Goal: Navigation & Orientation: Find specific page/section

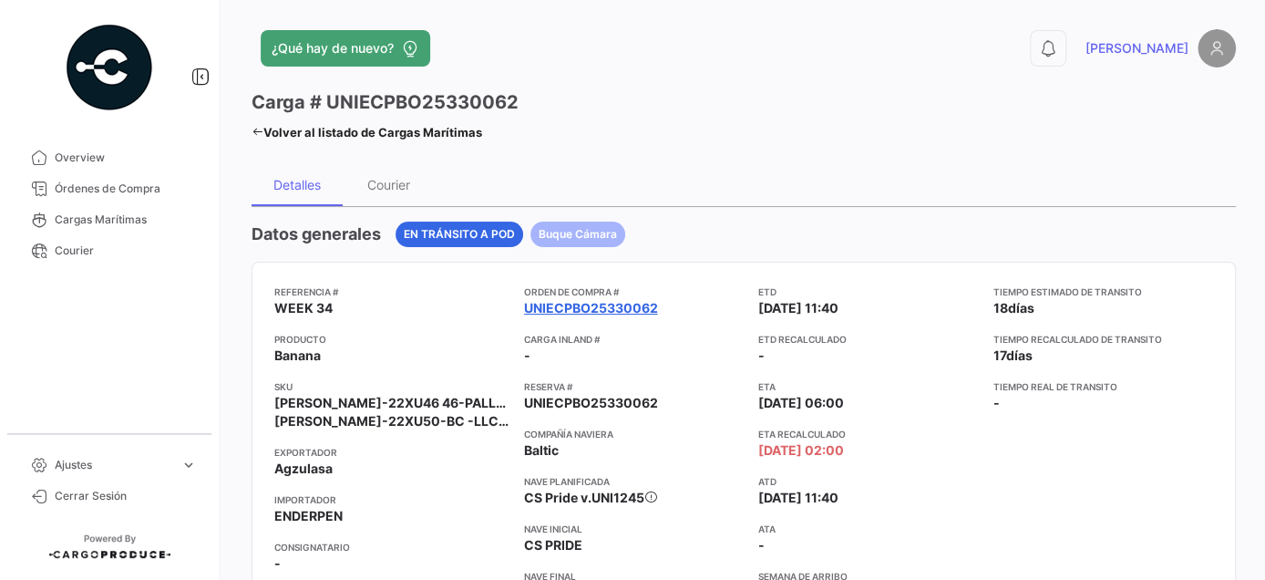
click at [587, 308] on link "UNIECPBO25330062" at bounding box center [591, 308] width 134 height 18
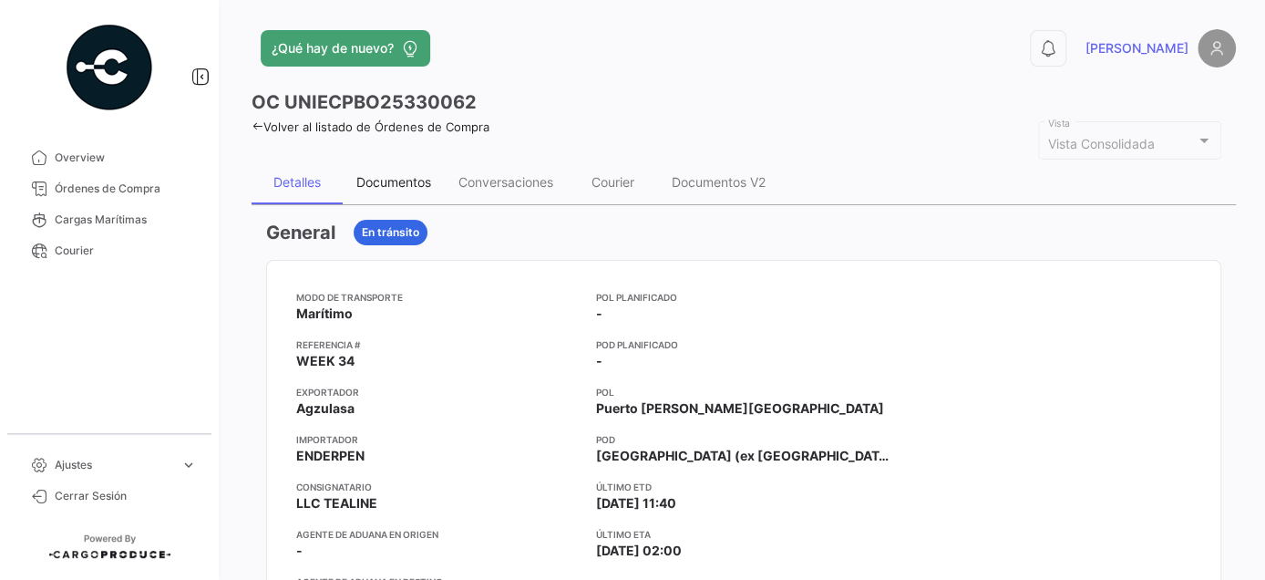
click at [393, 174] on div "Documentos" at bounding box center [393, 181] width 75 height 15
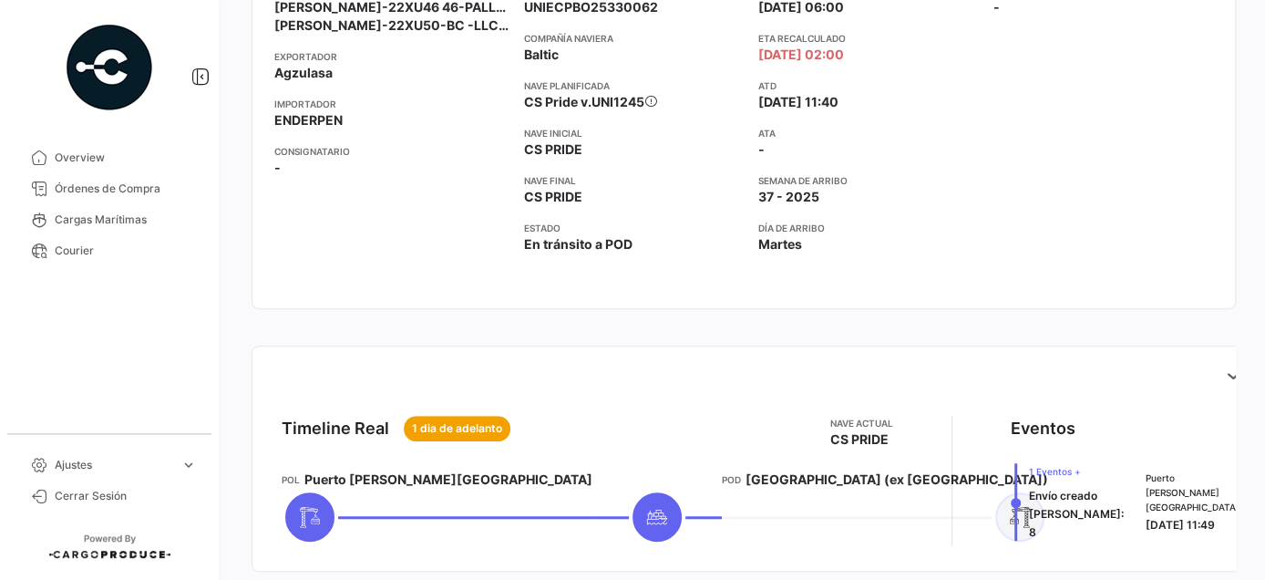
scroll to position [414, 0]
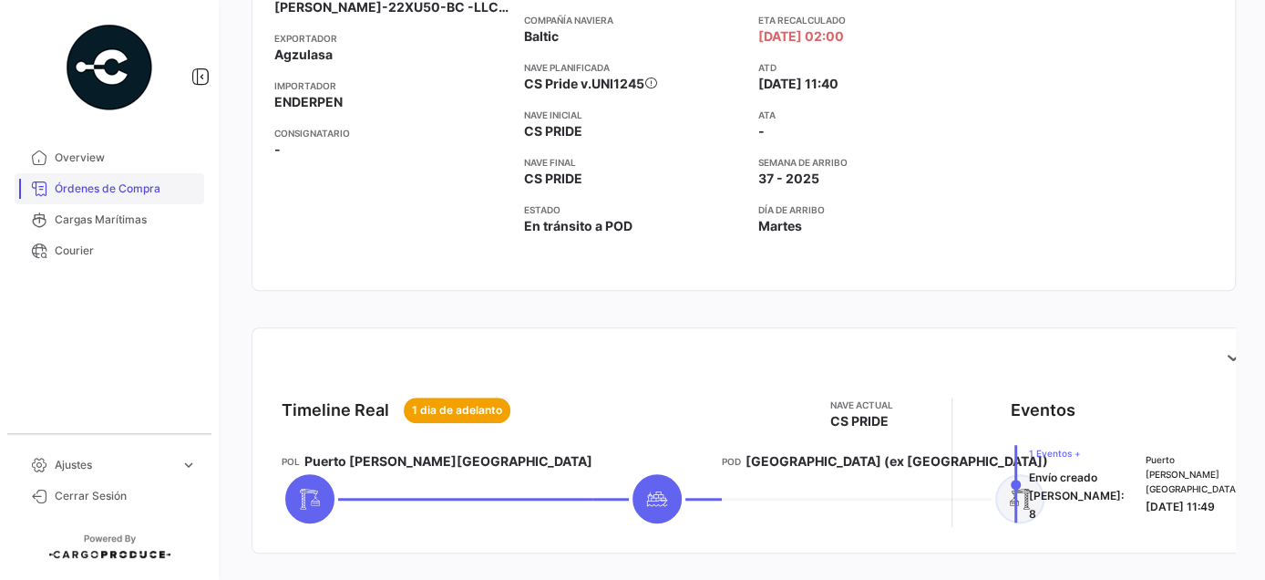
click at [140, 200] on link "Órdenes de Compra" at bounding box center [110, 188] width 190 height 31
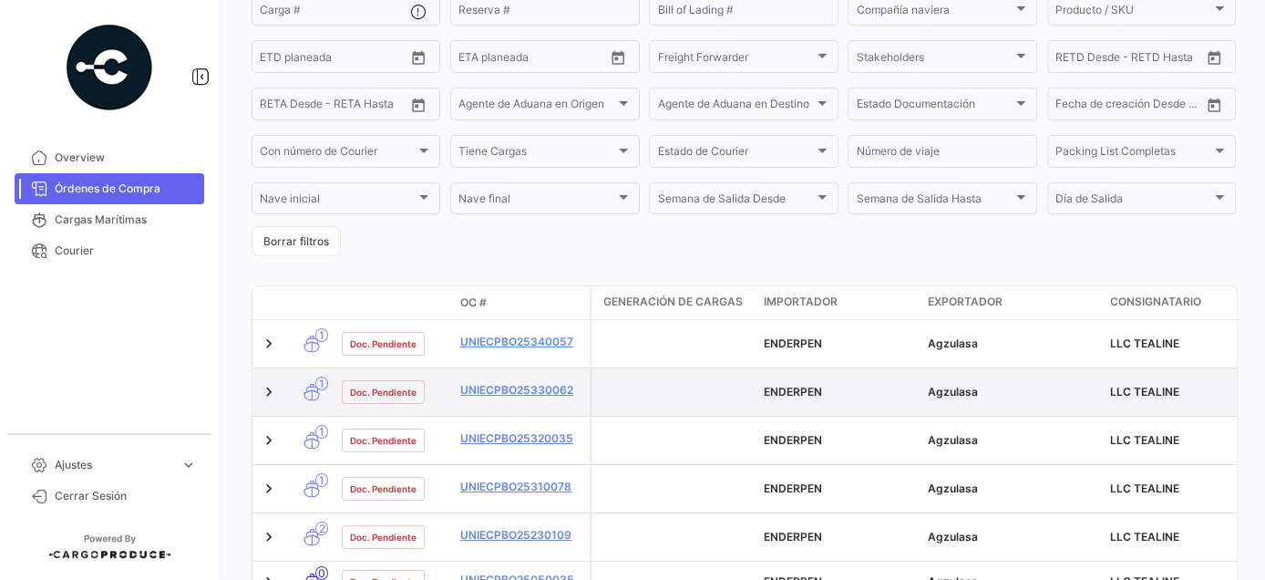
scroll to position [345, 0]
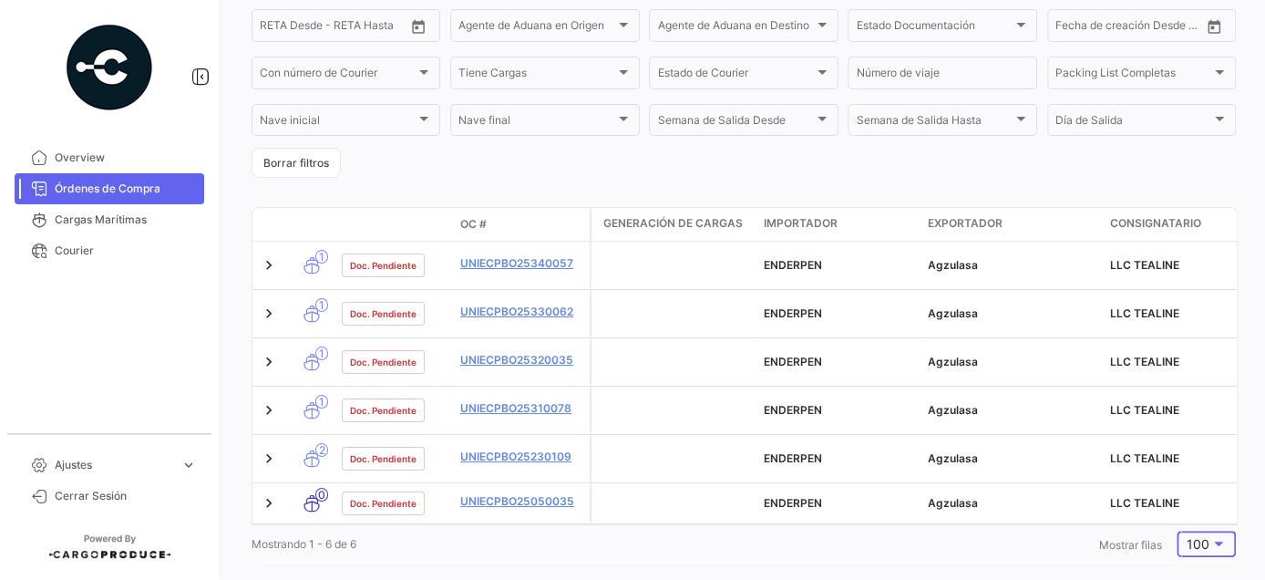
click at [1214, 541] on div at bounding box center [1218, 543] width 9 height 5
click at [1209, 517] on span "100" at bounding box center [1204, 518] width 52 height 38
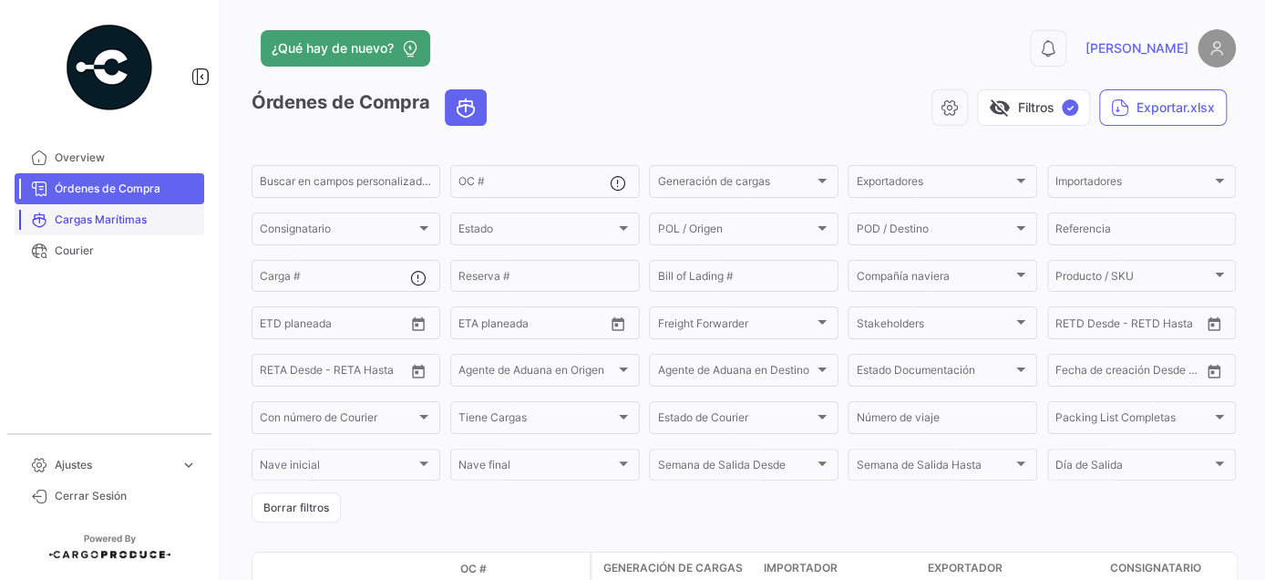
click at [69, 221] on span "Cargas Marítimas" at bounding box center [126, 219] width 142 height 16
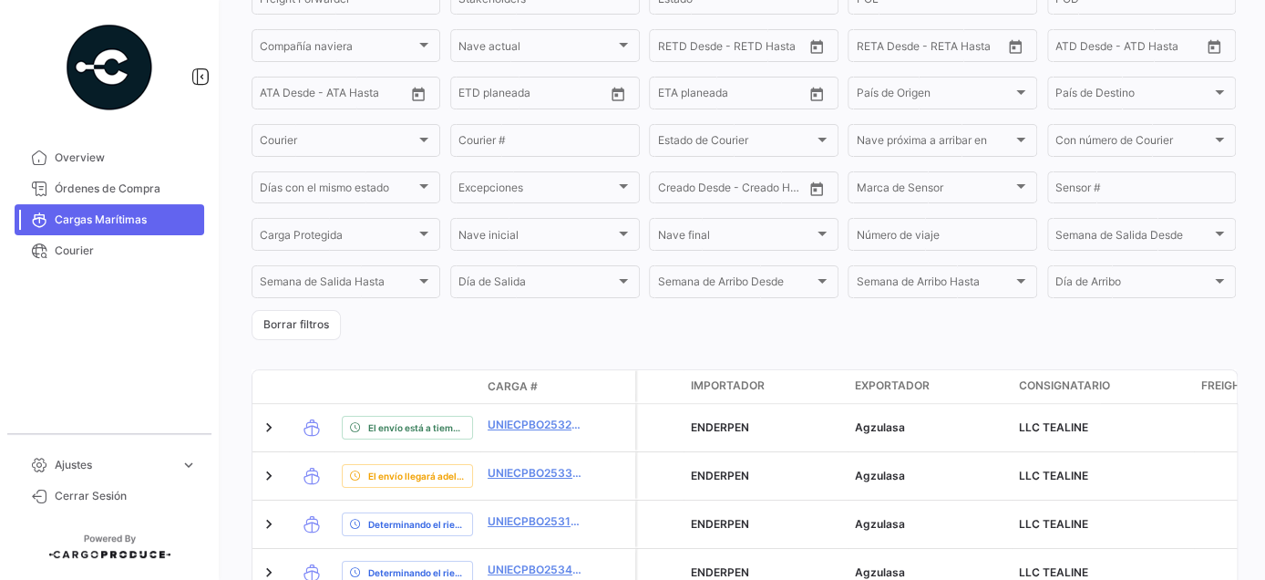
scroll to position [331, 0]
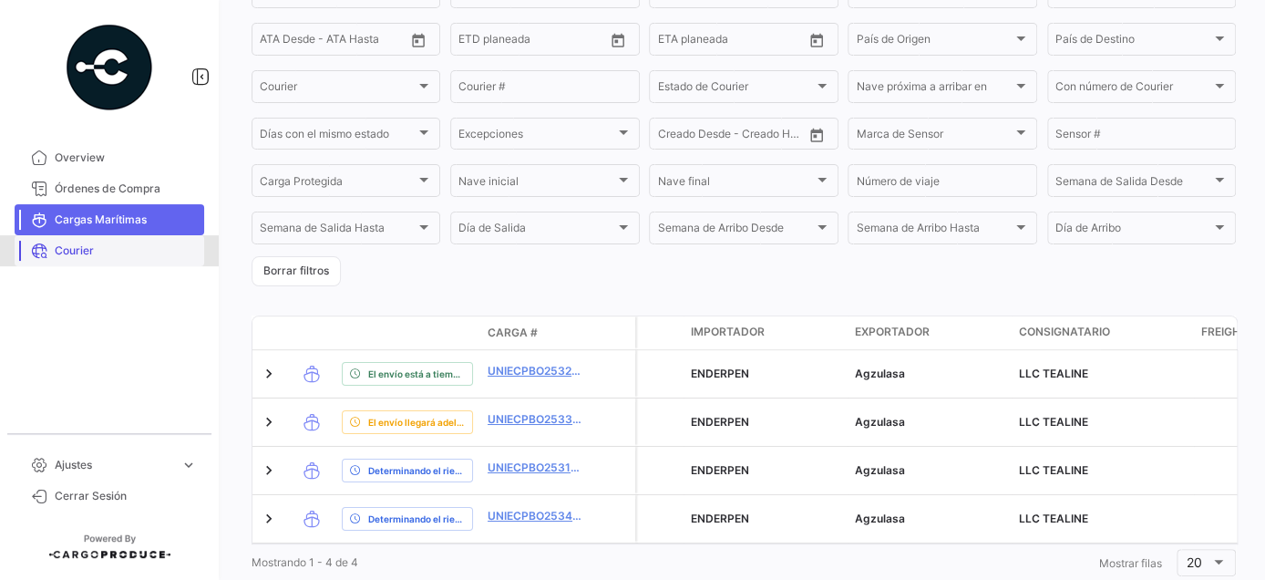
click at [48, 248] on link "Courier" at bounding box center [110, 250] width 190 height 31
click at [71, 252] on span "Courier" at bounding box center [126, 250] width 142 height 16
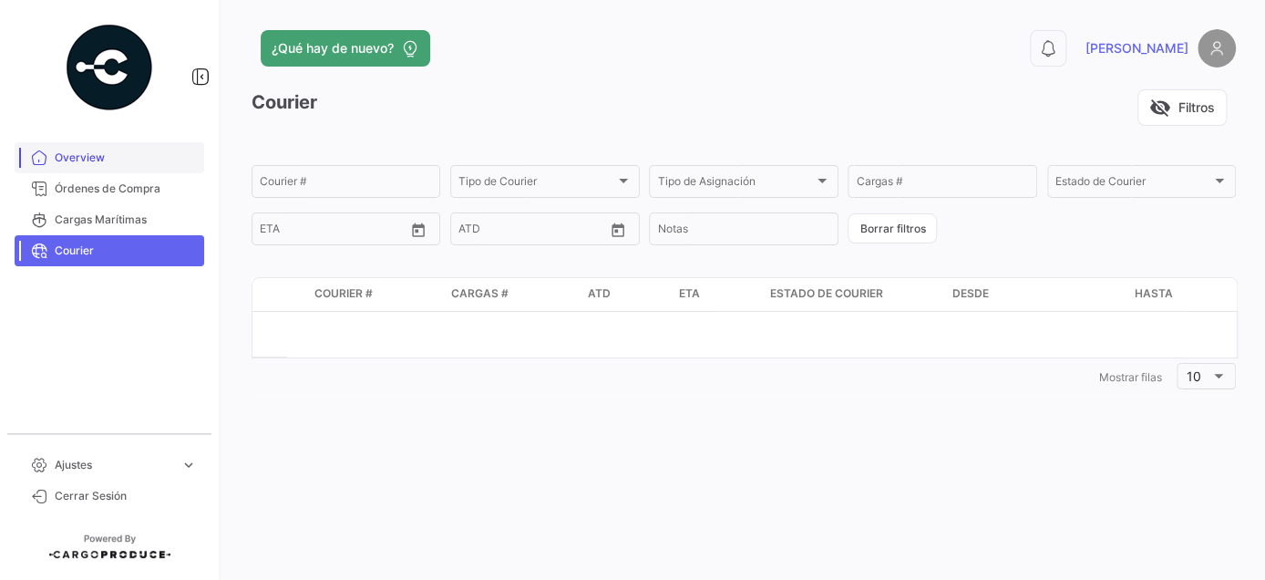
click at [83, 155] on span "Overview" at bounding box center [126, 157] width 142 height 16
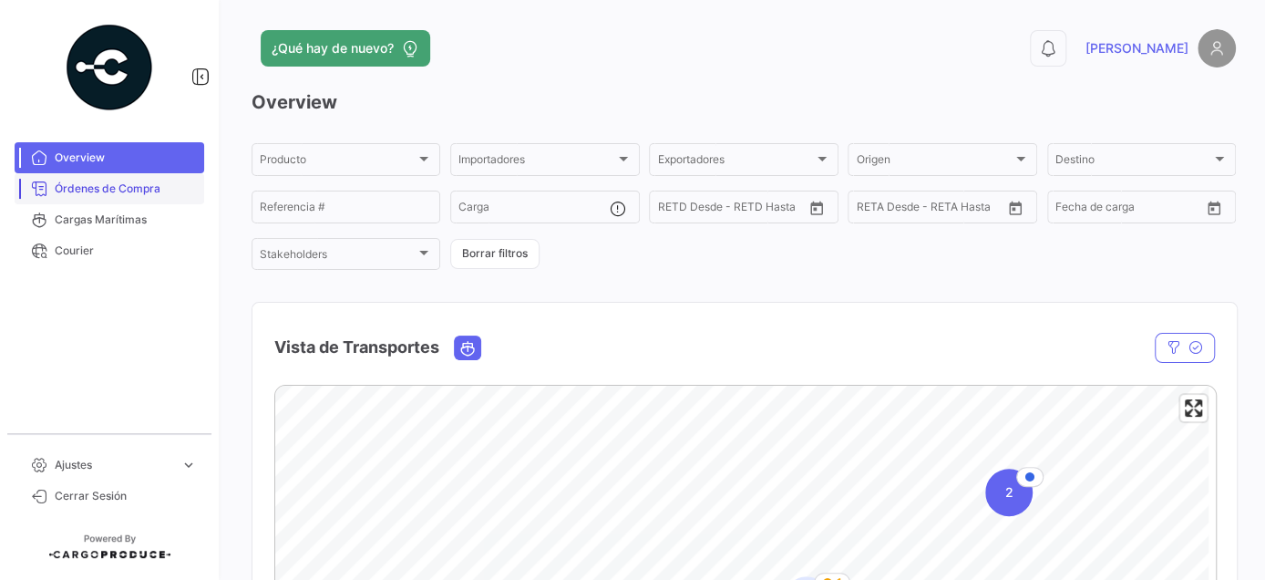
click at [153, 193] on span "Órdenes de Compra" at bounding box center [126, 188] width 142 height 16
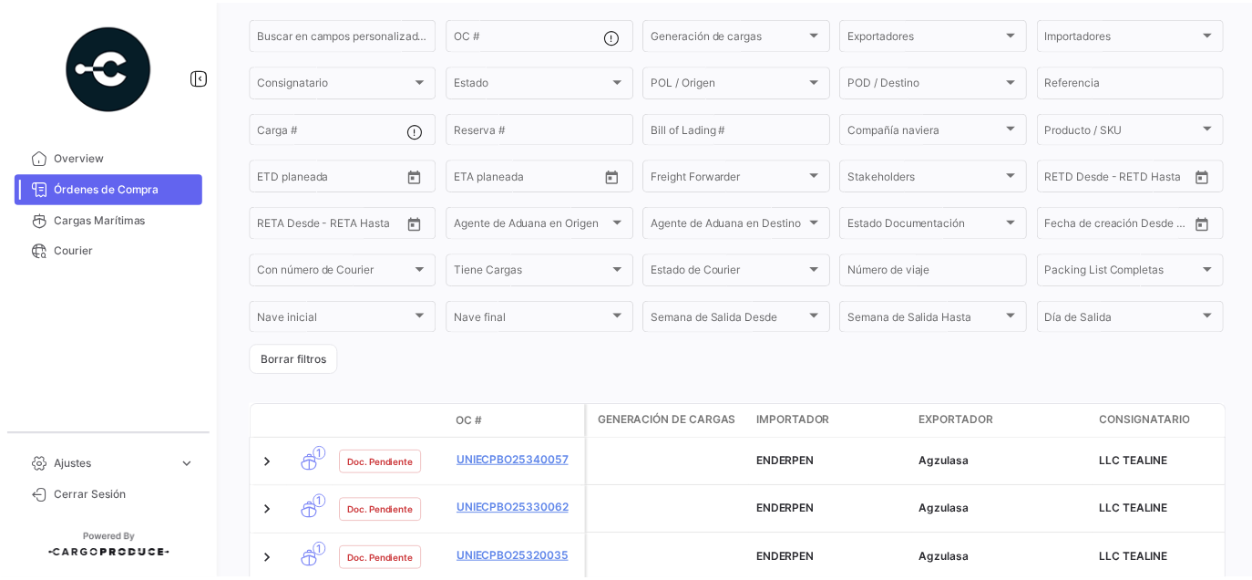
scroll to position [331, 0]
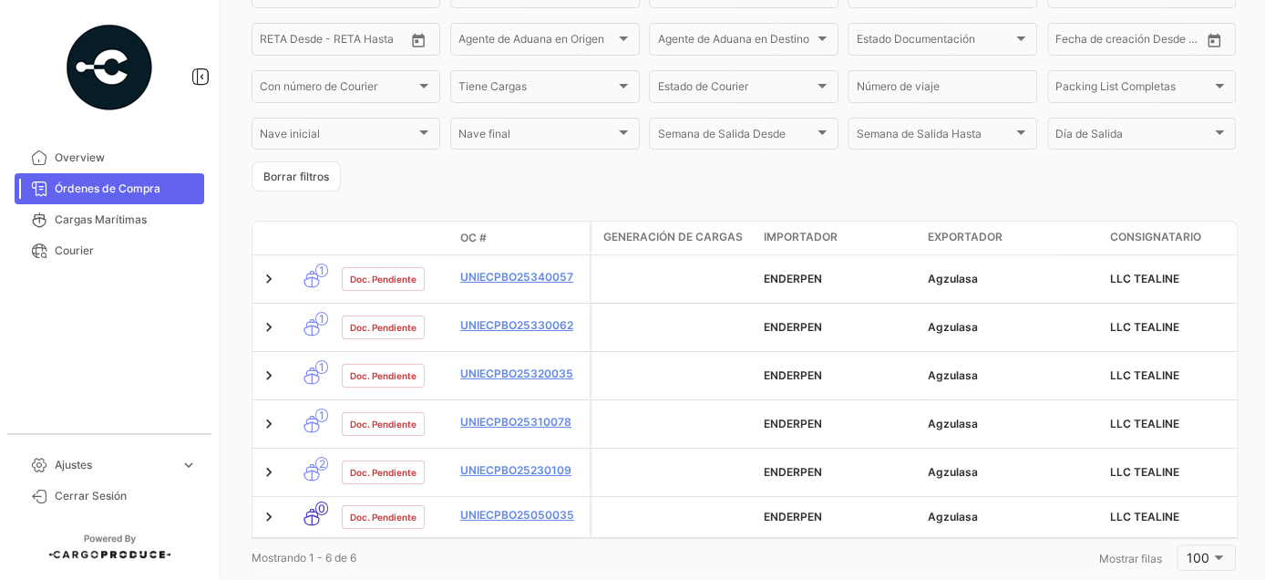
drag, startPoint x: 1247, startPoint y: 294, endPoint x: 302, endPoint y: 250, distance: 946.2
click at [302, 250] on div "Modo de Transporte Estado Doc. OC #" at bounding box center [420, 237] width 337 height 33
click at [89, 498] on span "Cerrar Sesión" at bounding box center [126, 496] width 142 height 16
